Goal: Task Accomplishment & Management: Complete application form

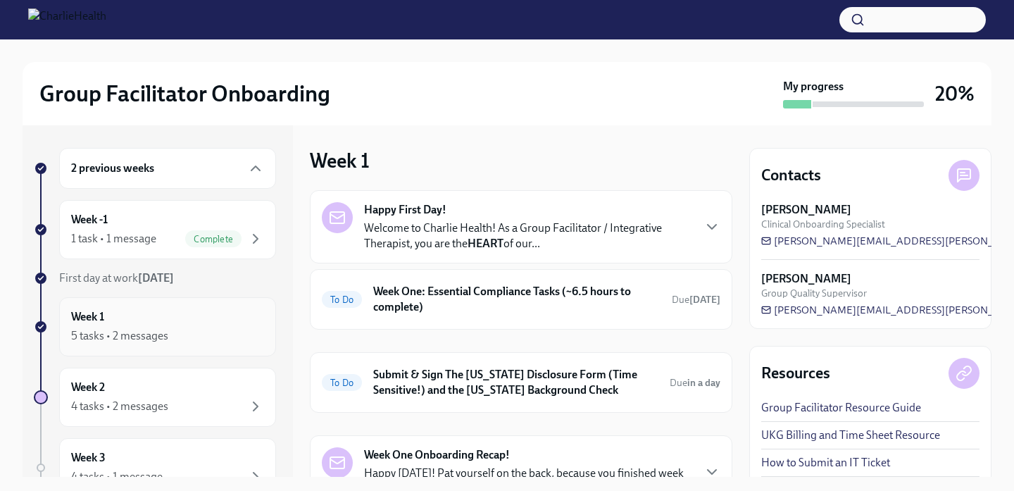
click at [165, 330] on div "5 tasks • 2 messages" at bounding box center [119, 335] width 97 height 15
click at [659, 226] on p "Welcome to Charlie Health! As a Group Facilitator / Integrative Therapist, you …" at bounding box center [528, 235] width 328 height 31
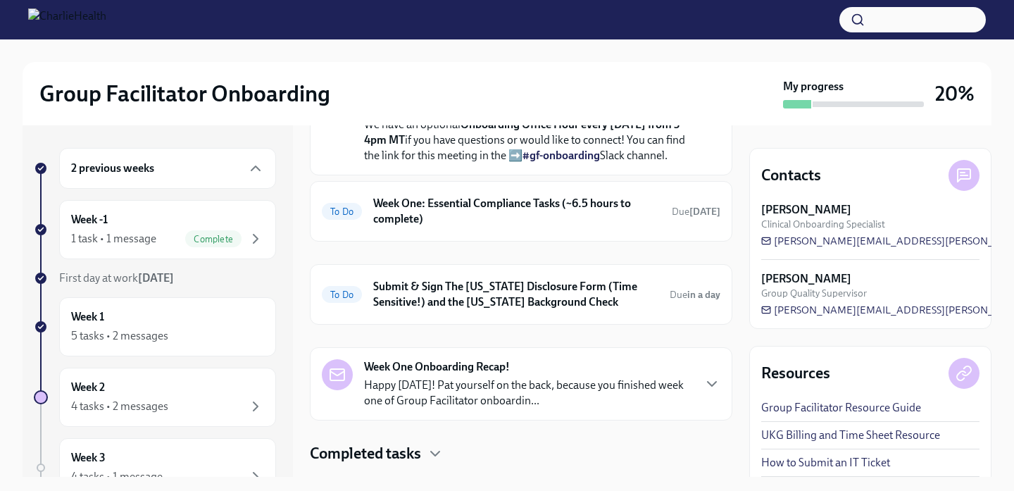
scroll to position [691, 0]
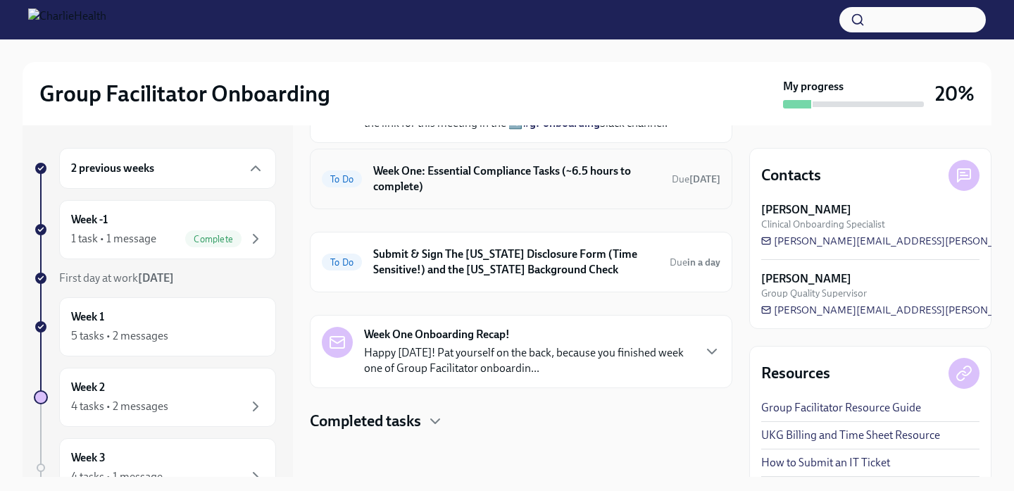
click at [651, 194] on h6 "Week One: Essential Compliance Tasks (~6.5 hours to complete)" at bounding box center [516, 178] width 287 height 31
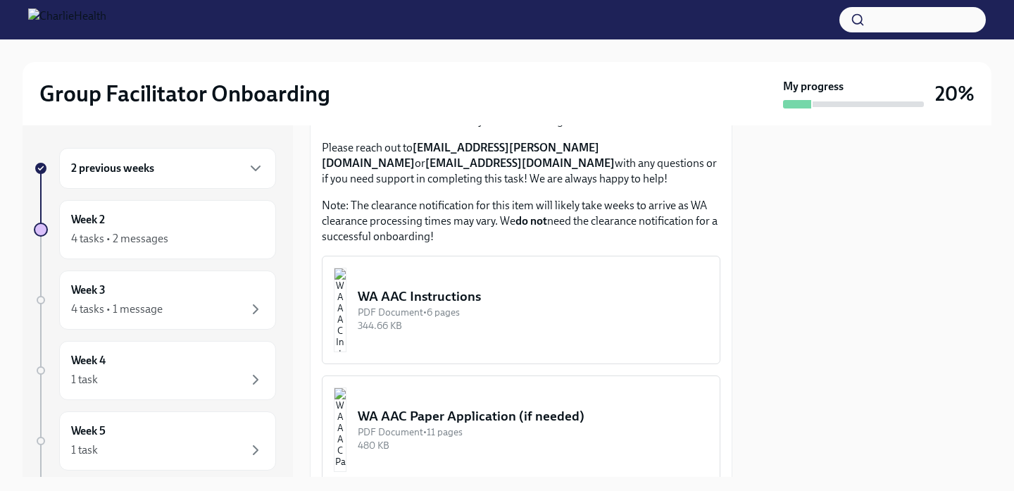
scroll to position [1180, 0]
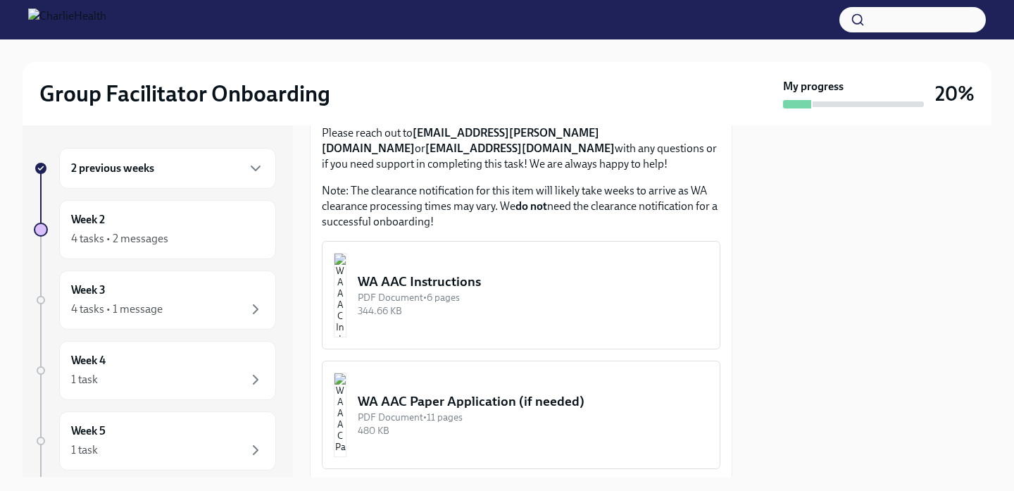
click at [455, 278] on div "WA AAC Instructions" at bounding box center [533, 281] width 351 height 18
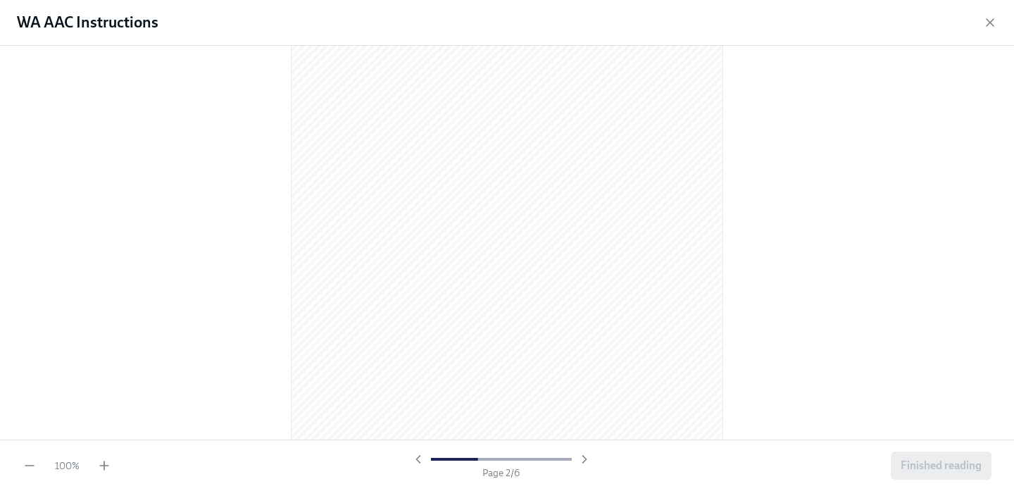
scroll to position [618, 0]
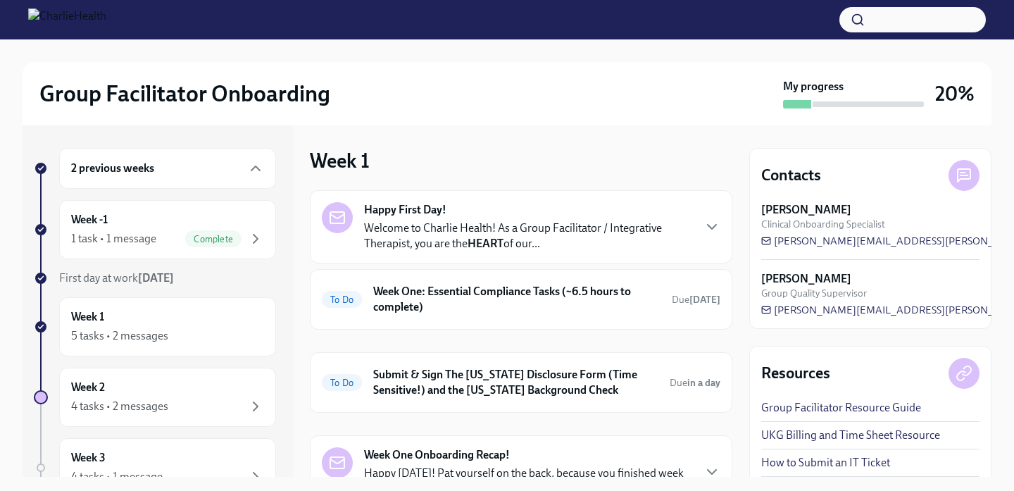
click at [186, 168] on div "2 previous weeks" at bounding box center [167, 168] width 193 height 17
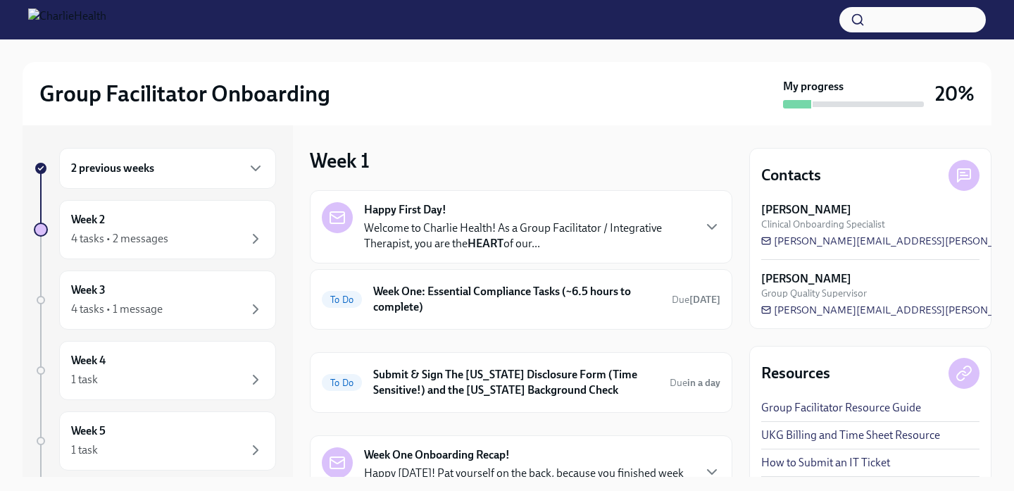
click at [213, 177] on div "2 previous weeks" at bounding box center [167, 168] width 217 height 41
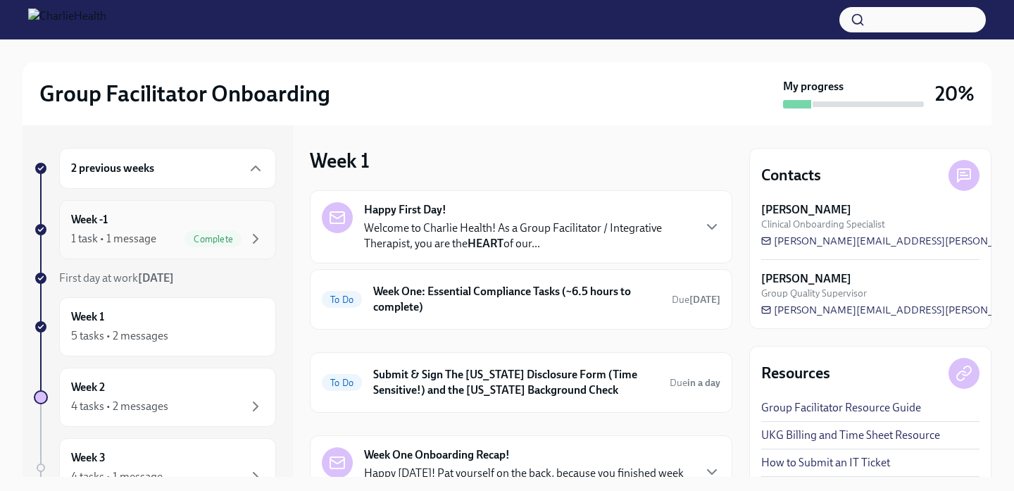
click at [148, 227] on div "Week -1 1 task • 1 message Complete" at bounding box center [167, 229] width 193 height 35
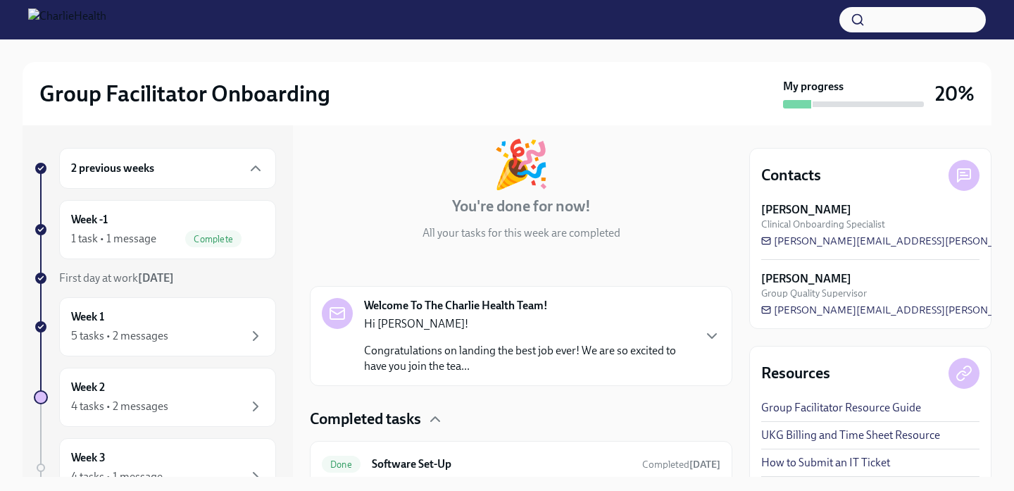
scroll to position [127, 0]
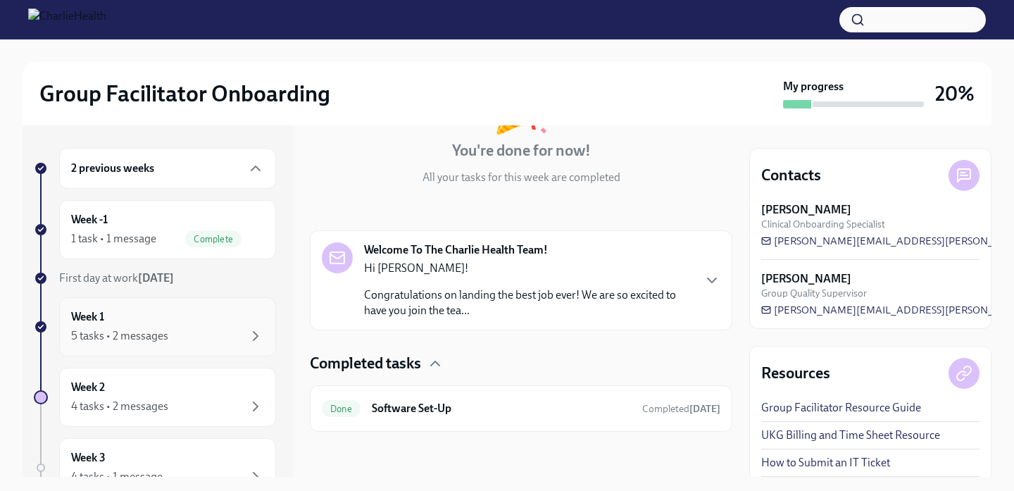
click at [173, 315] on div "Week 1 5 tasks • 2 messages" at bounding box center [167, 326] width 193 height 35
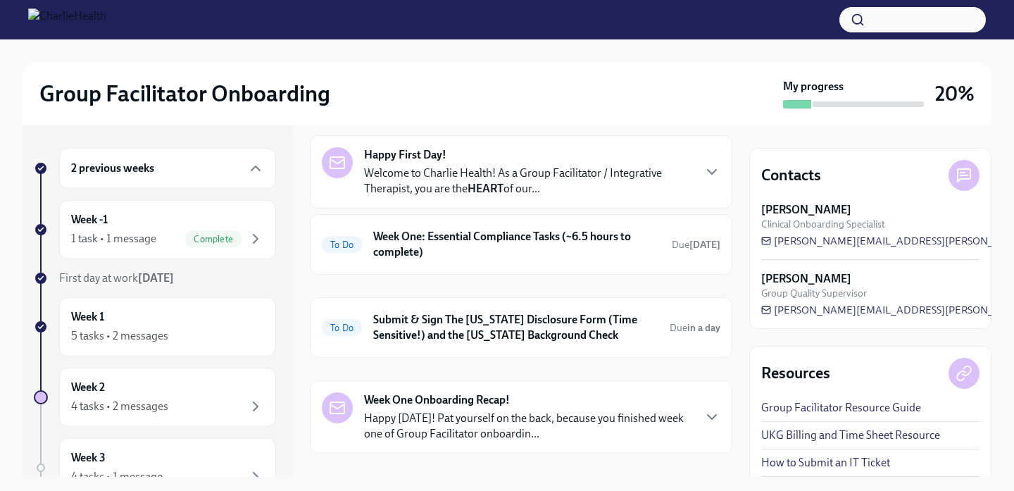
scroll to position [49, 0]
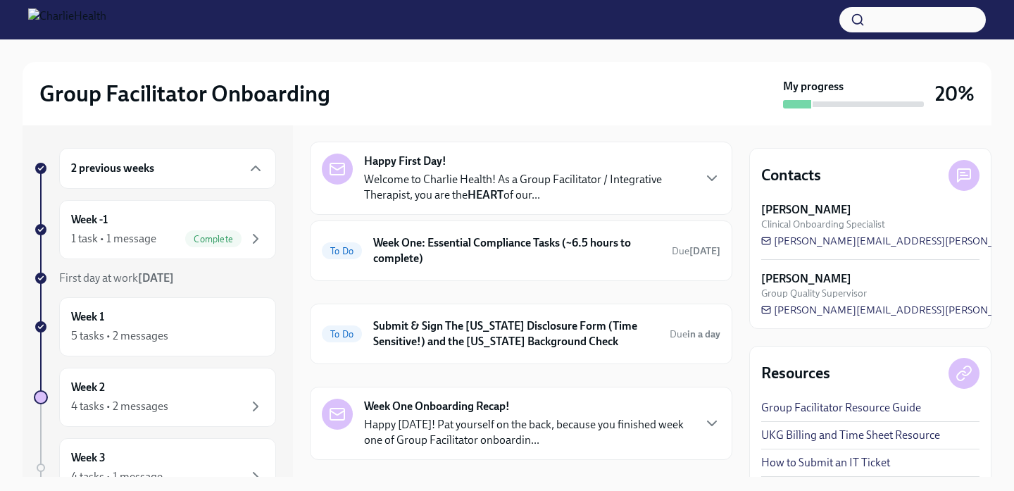
click at [519, 172] on p "Welcome to Charlie Health! As a Group Facilitator / Integrative Therapist, you …" at bounding box center [528, 187] width 328 height 31
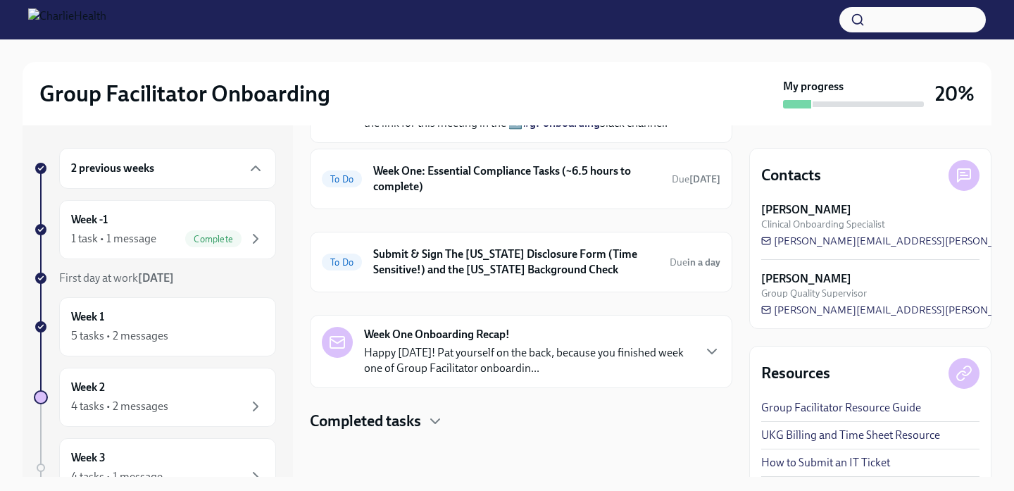
scroll to position [748, 0]
click at [446, 175] on h6 "Week One: Essential Compliance Tasks (~6.5 hours to complete)" at bounding box center [516, 178] width 287 height 31
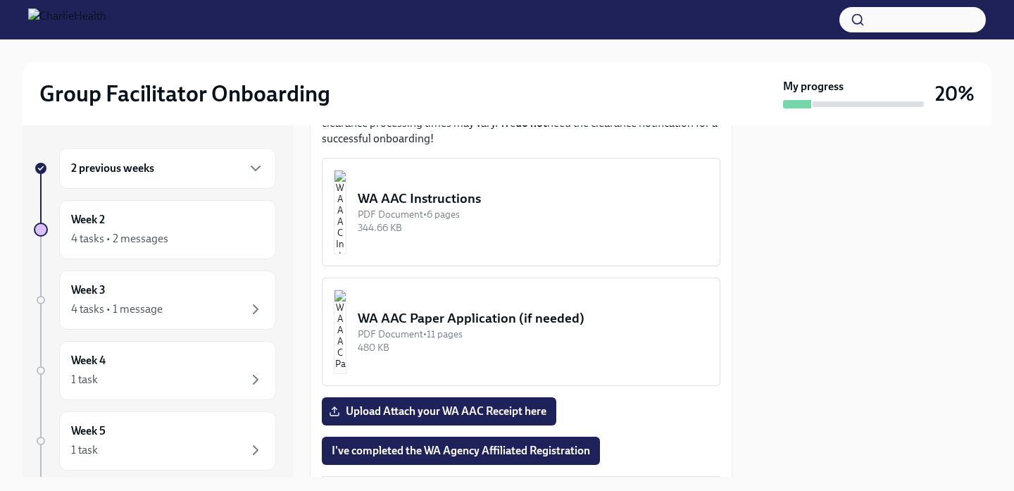
scroll to position [1234, 0]
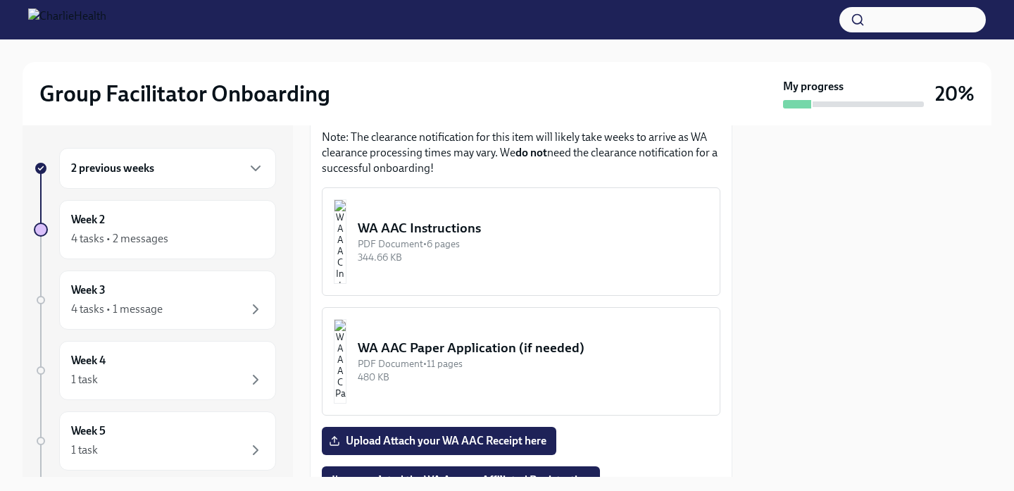
click at [460, 243] on div "PDF Document • 6 pages" at bounding box center [533, 243] width 351 height 13
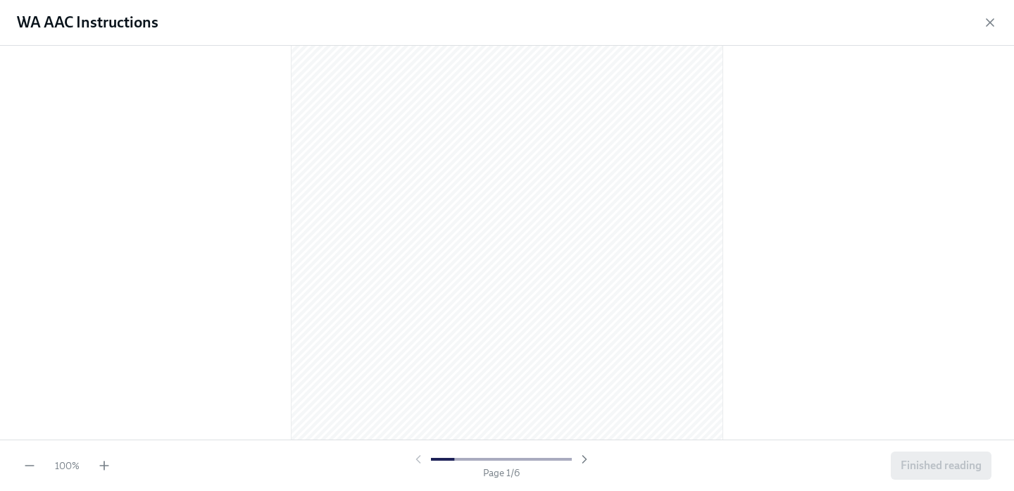
scroll to position [61, 0]
click at [987, 21] on icon "button" at bounding box center [990, 22] width 14 height 14
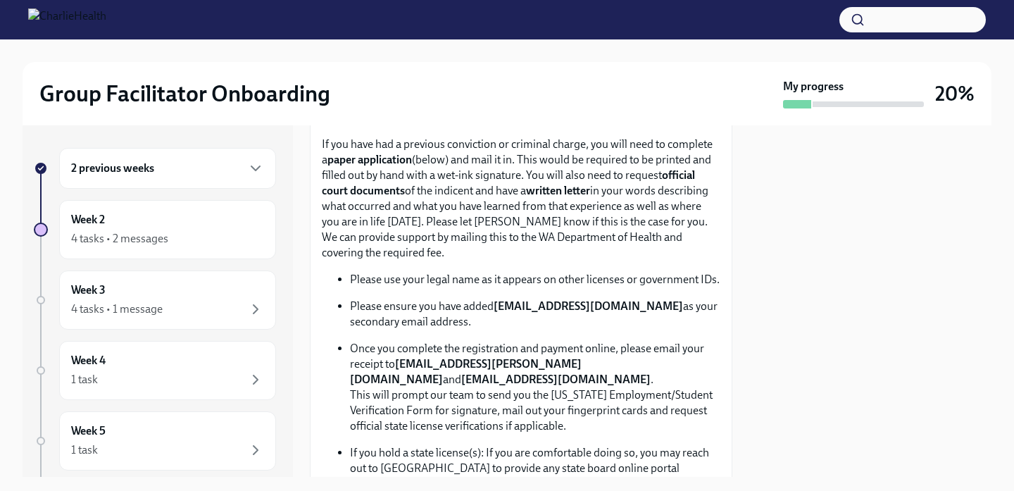
scroll to position [714, 0]
click at [648, 310] on strong "[EMAIL_ADDRESS][DOMAIN_NAME]" at bounding box center [587, 306] width 189 height 13
drag, startPoint x: 650, startPoint y: 310, endPoint x: 496, endPoint y: 312, distance: 154.2
click at [496, 312] on p "Please ensure you have added newlicense@charliehealth.com as your secondary ema…" at bounding box center [535, 314] width 370 height 31
copy strong "[EMAIL_ADDRESS][DOMAIN_NAME]"
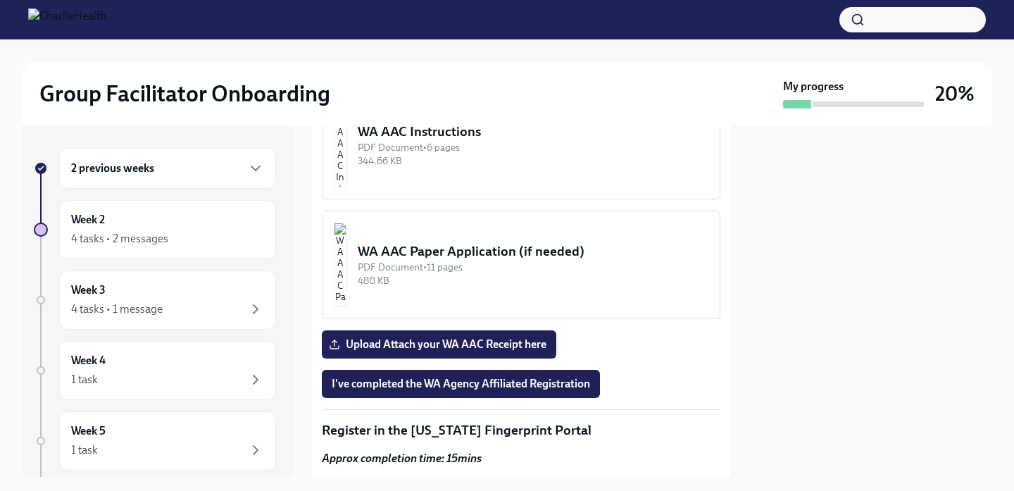
scroll to position [1398, 0]
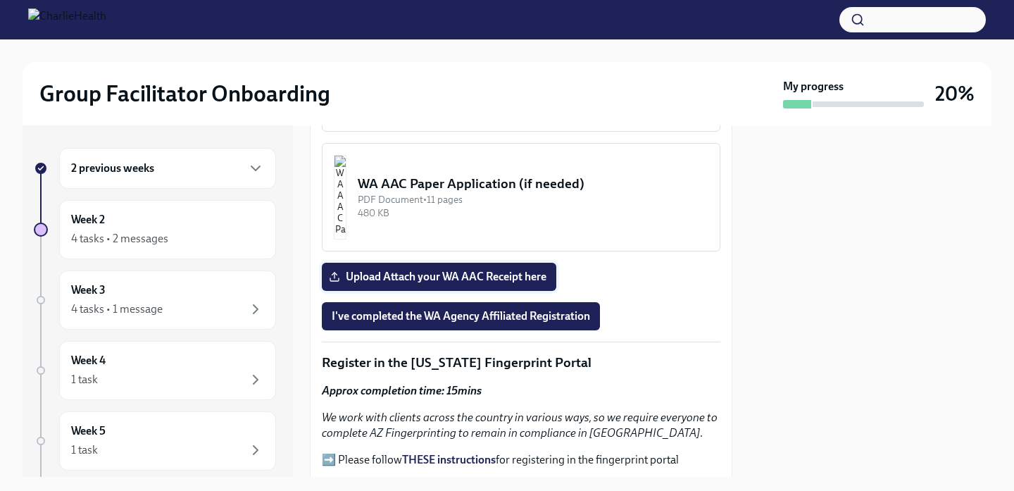
click at [462, 274] on span "Upload Attach your WA AAC Receipt here" at bounding box center [439, 277] width 215 height 14
click at [0, 0] on input "Upload Attach your WA AAC Receipt here" at bounding box center [0, 0] width 0 height 0
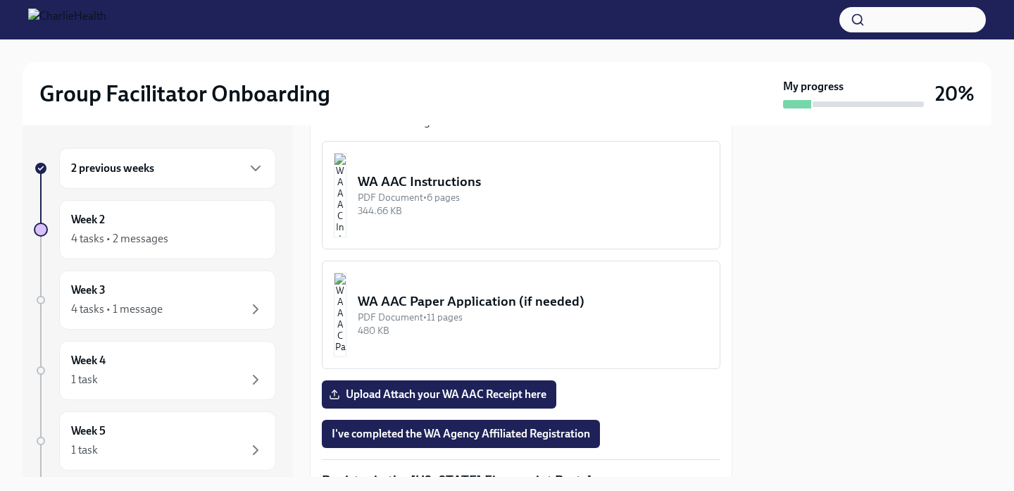
scroll to position [1230, 0]
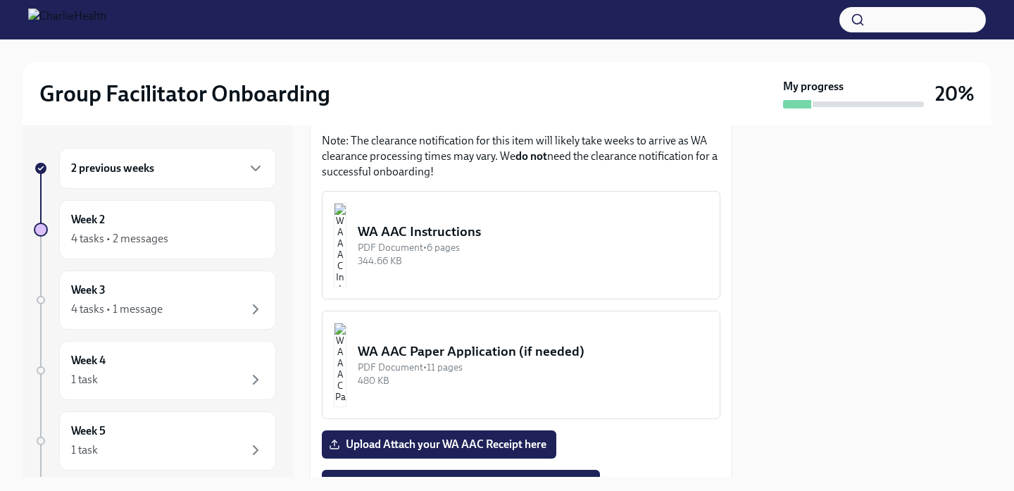
click at [574, 249] on div "PDF Document • 6 pages" at bounding box center [533, 247] width 351 height 13
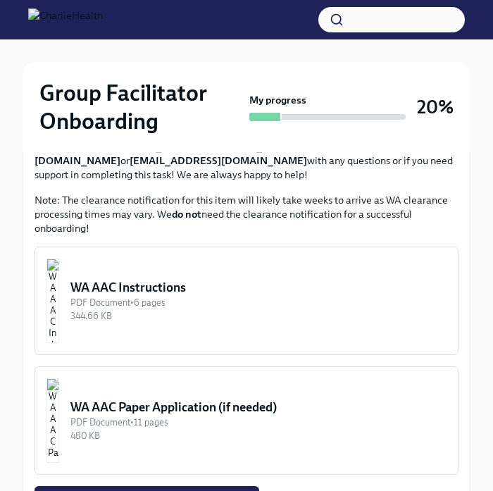
scroll to position [1194, 0]
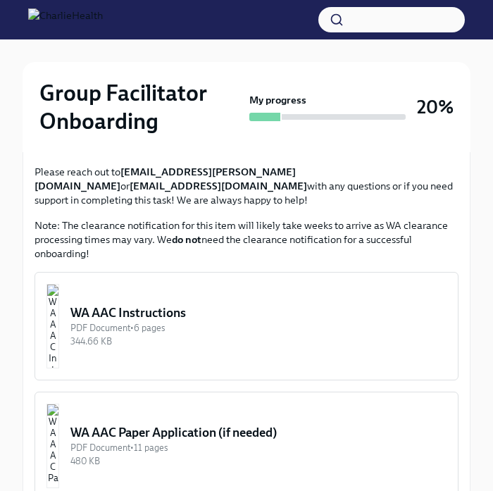
click at [165, 272] on button "WA AAC Instructions PDF Document • 6 pages 344.66 KB" at bounding box center [246, 326] width 424 height 108
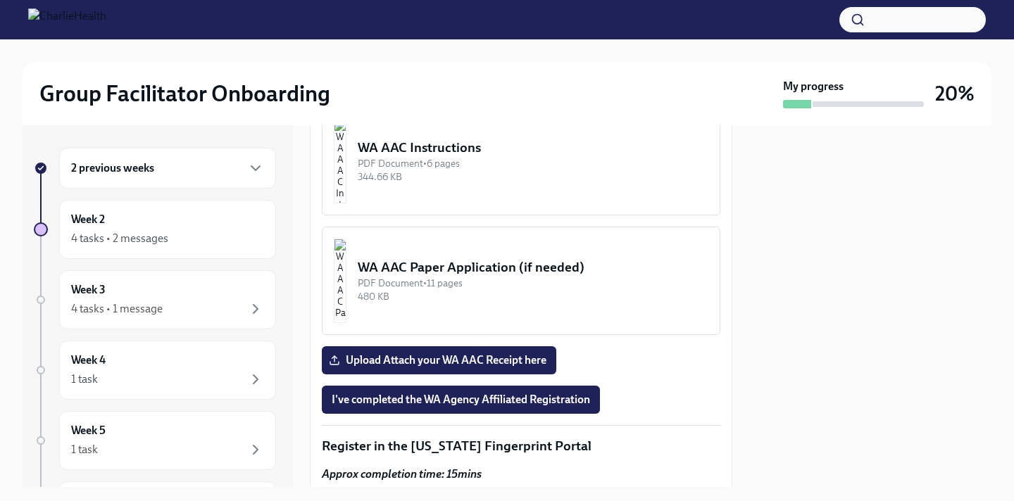
scroll to position [1325, 0]
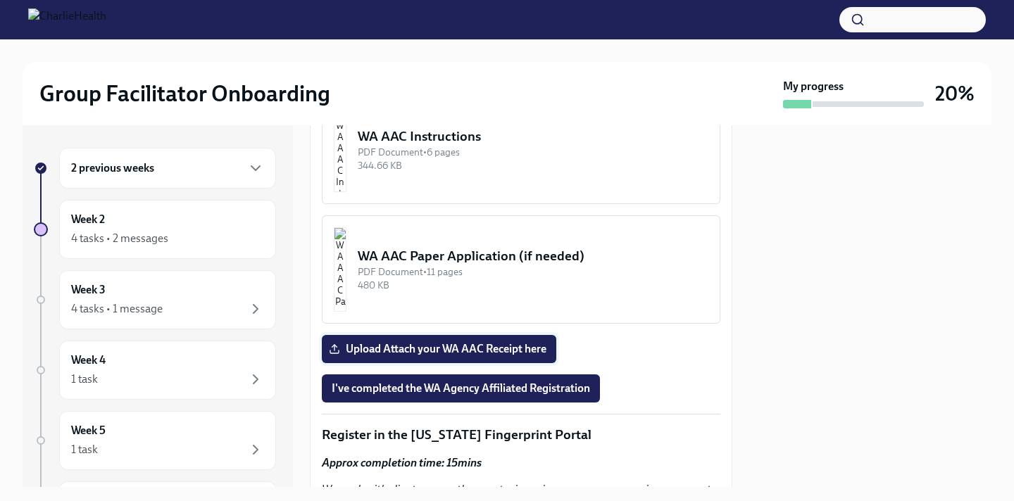
click at [504, 348] on span "Upload Attach your WA AAC Receipt here" at bounding box center [439, 349] width 215 height 14
click at [0, 0] on input "Upload Attach your WA AAC Receipt here" at bounding box center [0, 0] width 0 height 0
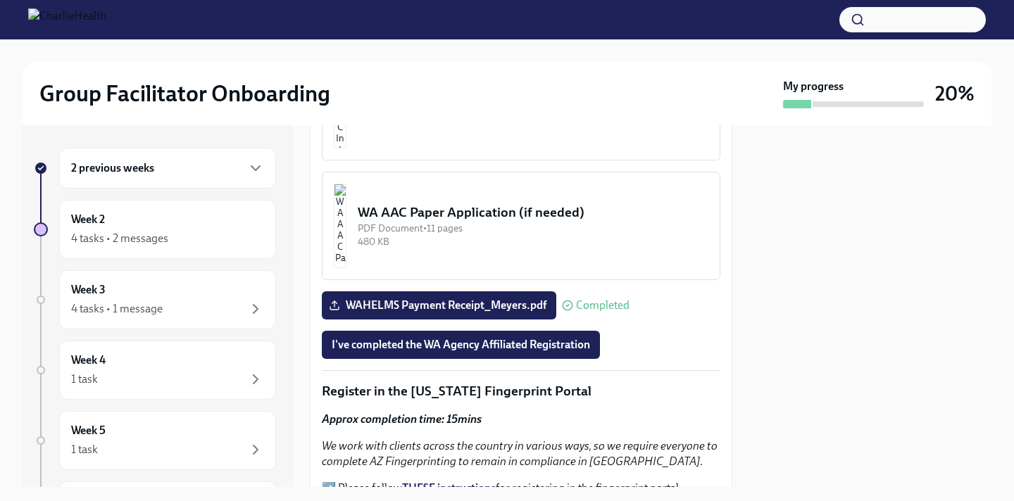
scroll to position [1407, 0]
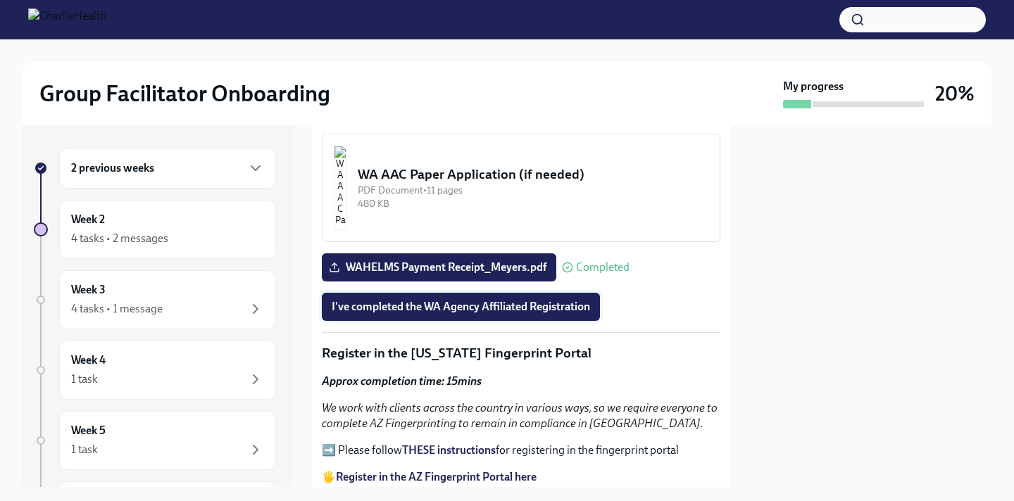
click at [553, 310] on span "I've completed the WA Agency Affiliated Registration" at bounding box center [461, 307] width 258 height 14
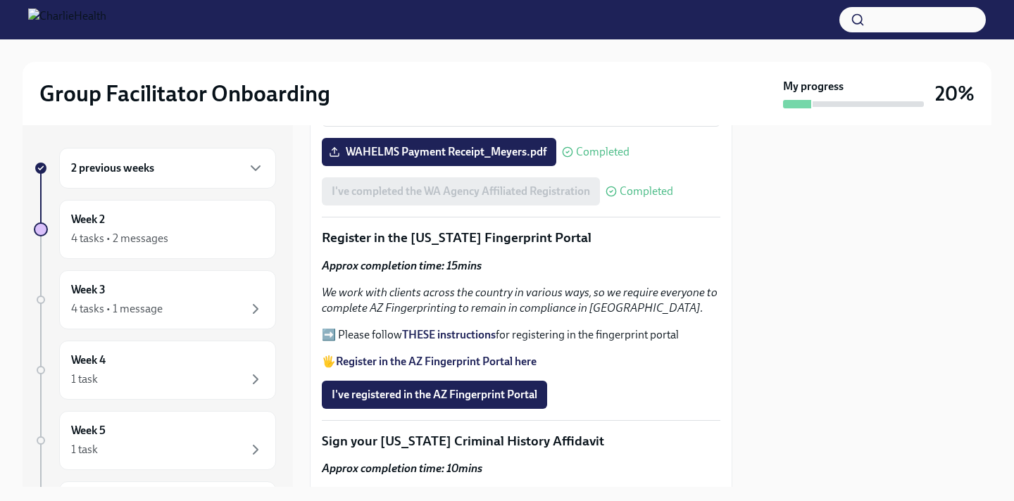
scroll to position [1548, 0]
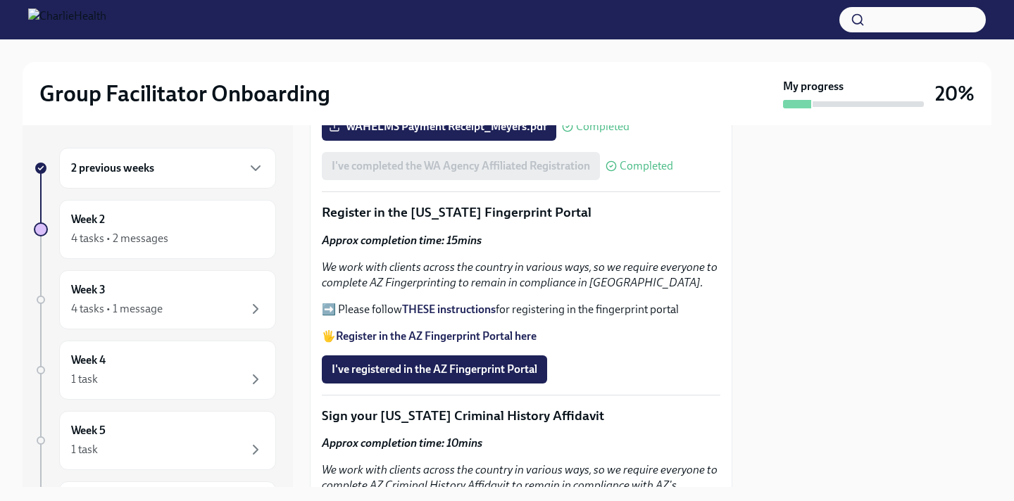
click at [445, 310] on strong "THESE instructions" at bounding box center [449, 309] width 94 height 13
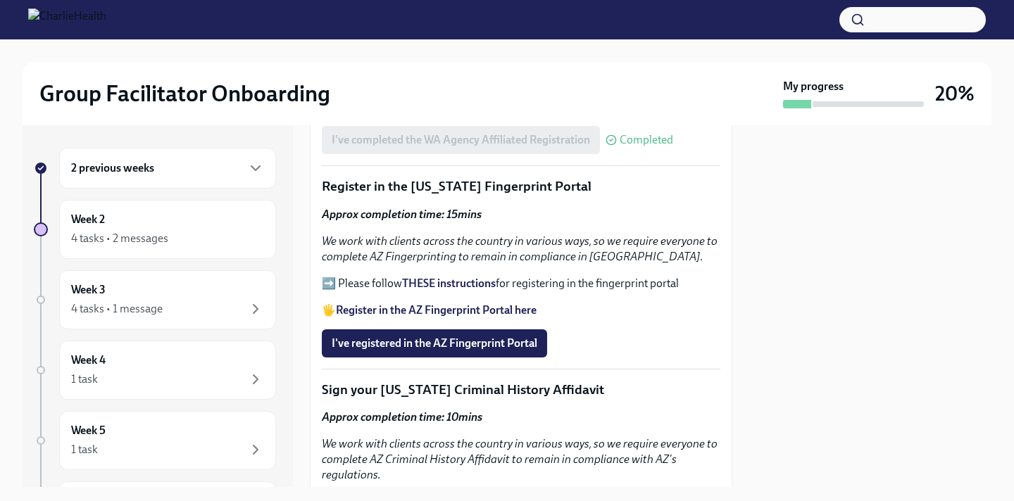
scroll to position [1587, 0]
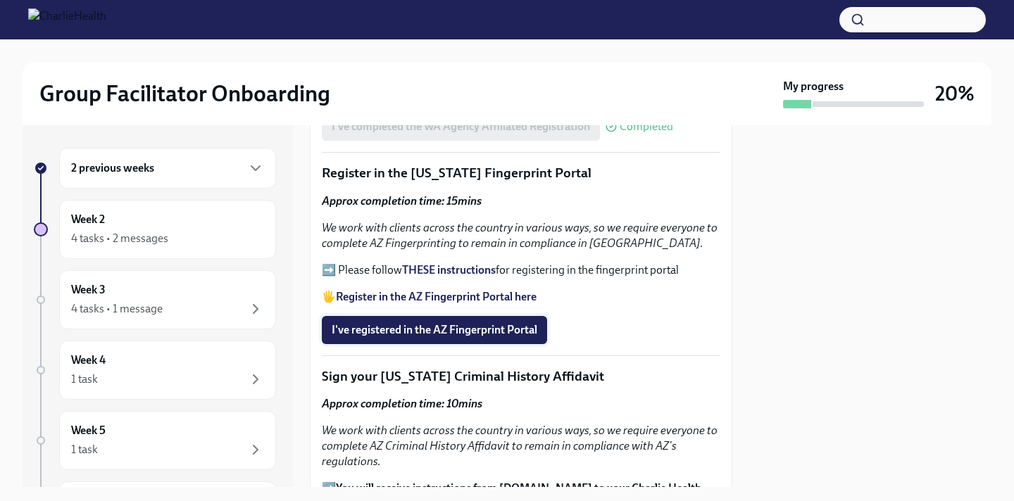
click at [507, 328] on span "I've registered in the AZ Fingerprint Portal" at bounding box center [435, 330] width 206 height 14
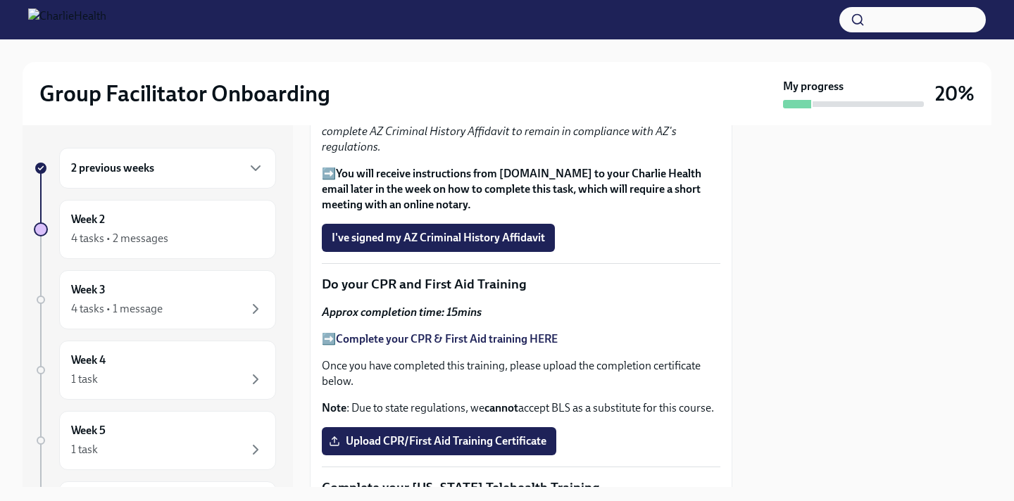
scroll to position [1922, 0]
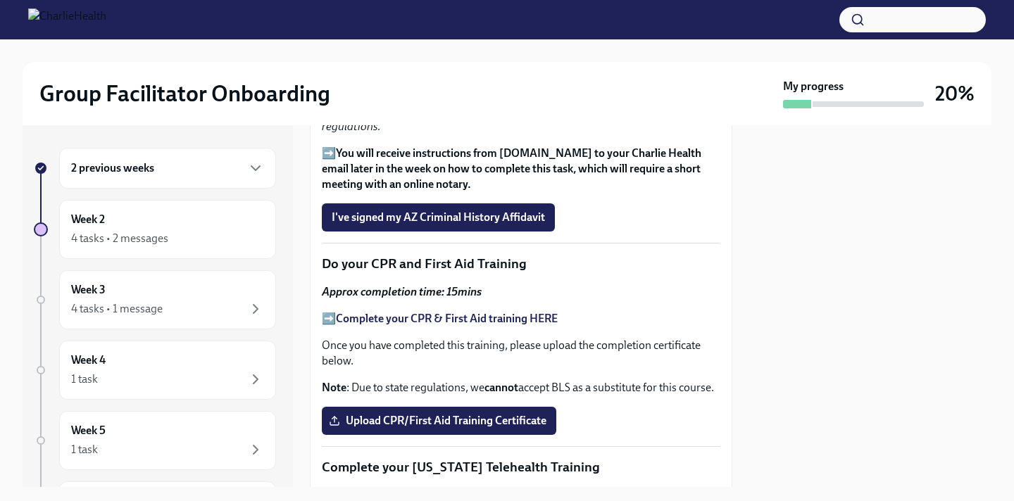
click at [551, 325] on strong "Complete your CPR & First Aid training HERE" at bounding box center [447, 318] width 222 height 13
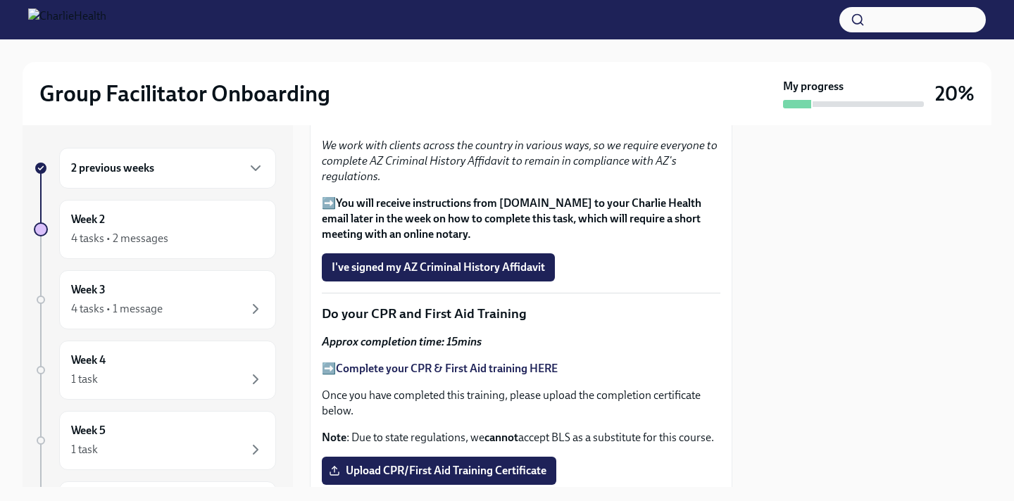
scroll to position [1860, 0]
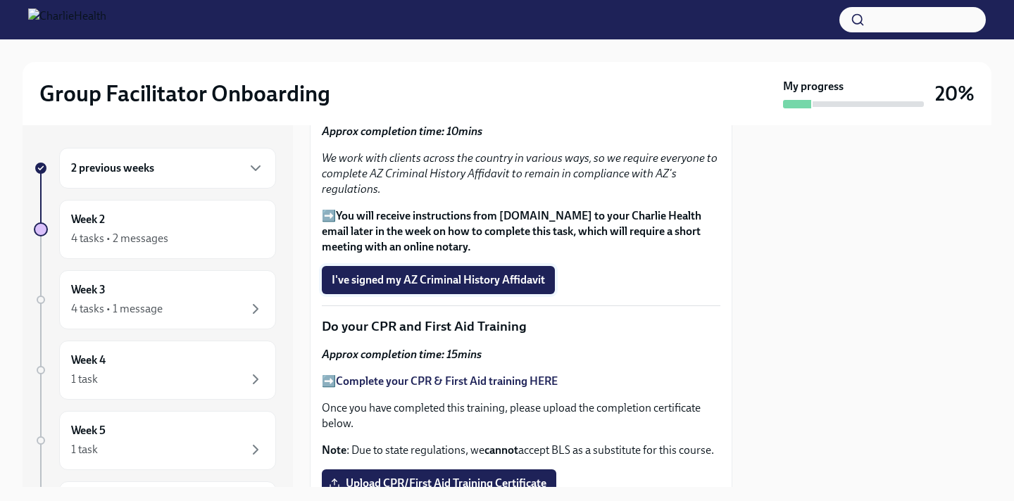
click at [500, 279] on span "I've signed my AZ Criminal History Affidavit" at bounding box center [438, 280] width 213 height 14
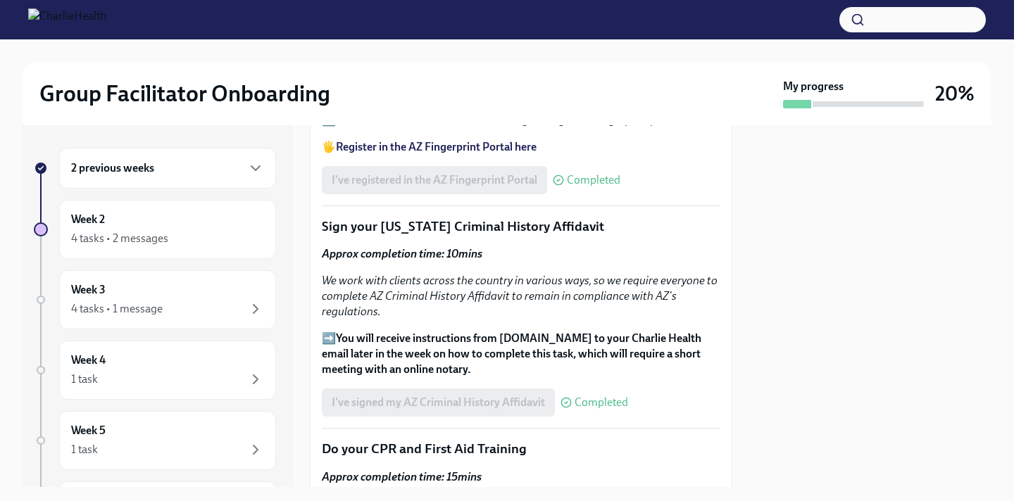
scroll to position [1719, 0]
